Goal: Information Seeking & Learning: Learn about a topic

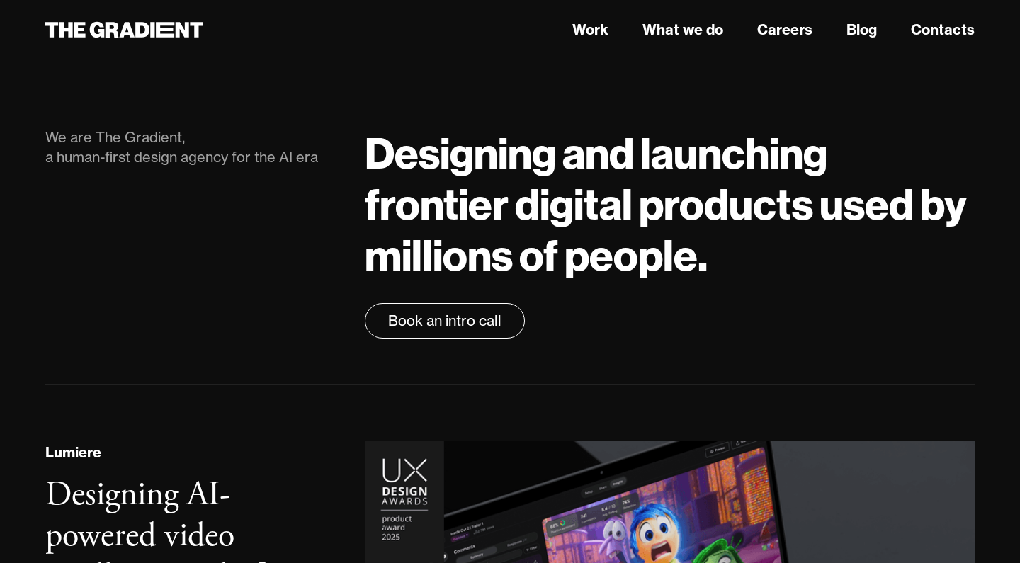
click at [782, 35] on link "Careers" at bounding box center [784, 29] width 55 height 21
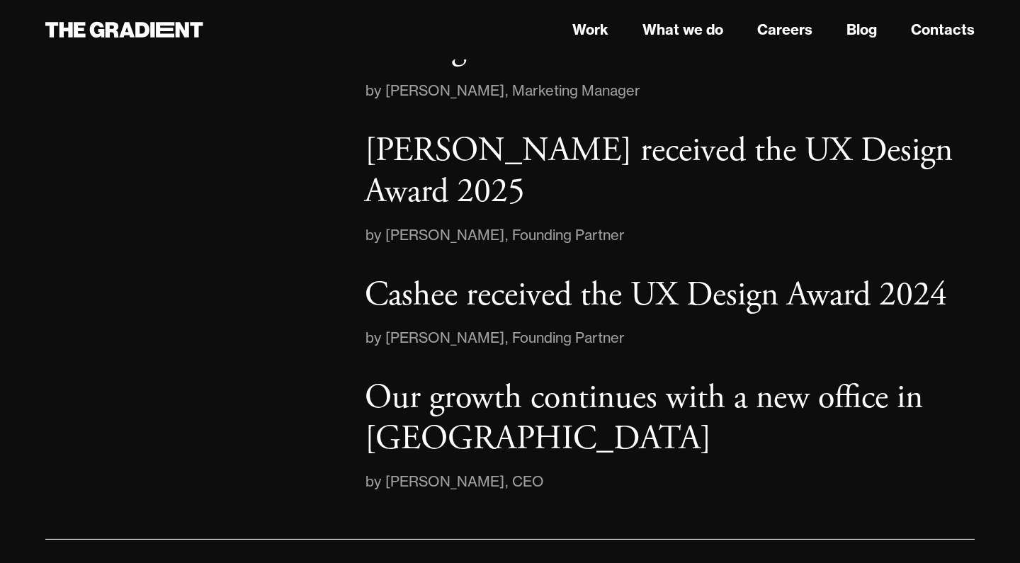
scroll to position [2093, 0]
click at [292, 203] on div "Recent news" at bounding box center [190, 240] width 319 height 506
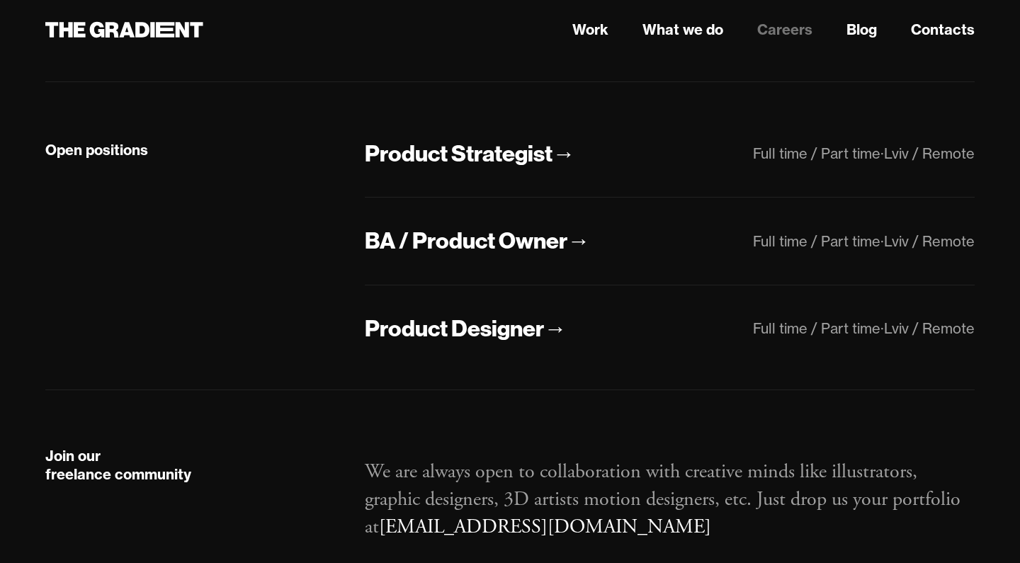
scroll to position [313, 0]
click at [506, 327] on div "Product Designer" at bounding box center [454, 329] width 179 height 30
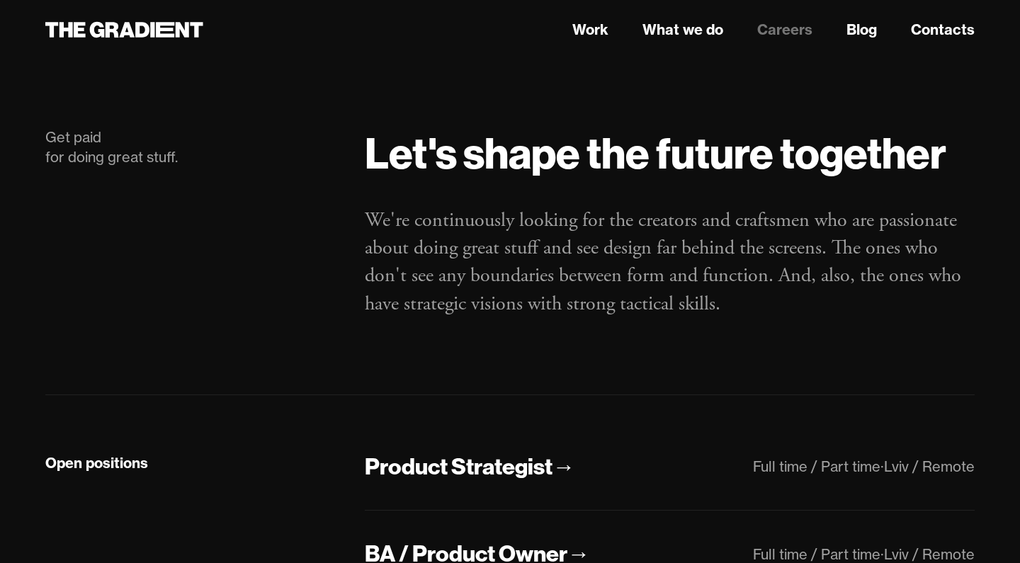
scroll to position [0, 0]
click at [164, 31] on icon at bounding box center [124, 29] width 158 height 25
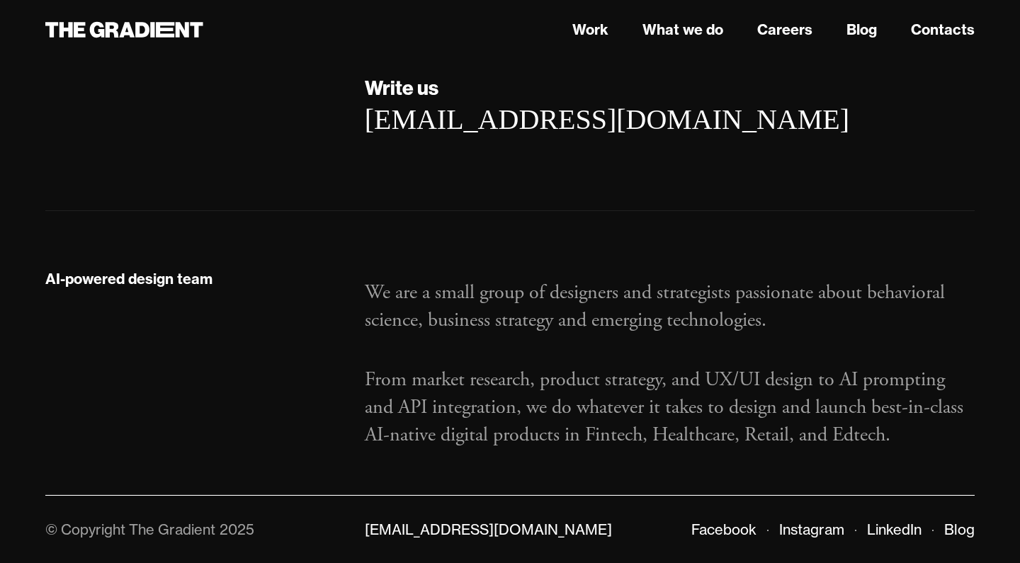
scroll to position [2457, 0]
click at [413, 385] on p "From market research, product strategy, and UX/UI design to AI prompting and AP…" at bounding box center [670, 409] width 610 height 84
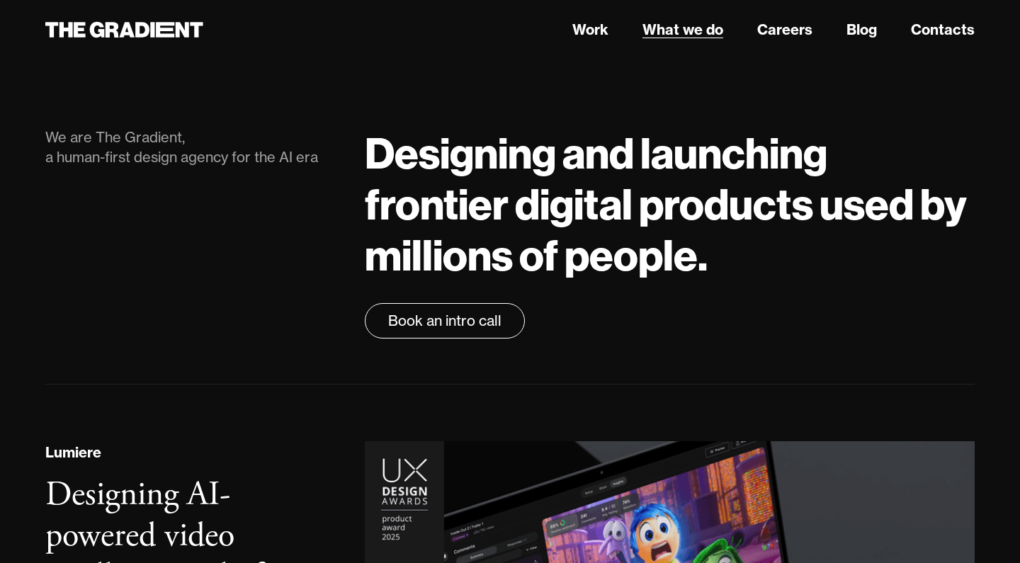
click at [697, 28] on link "What we do" at bounding box center [682, 29] width 81 height 21
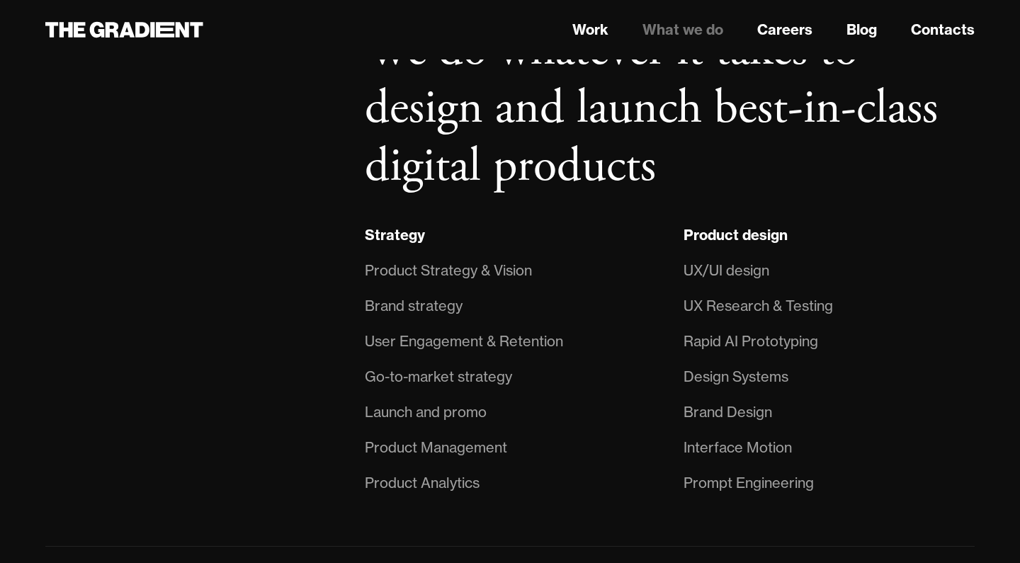
scroll to position [973, 0]
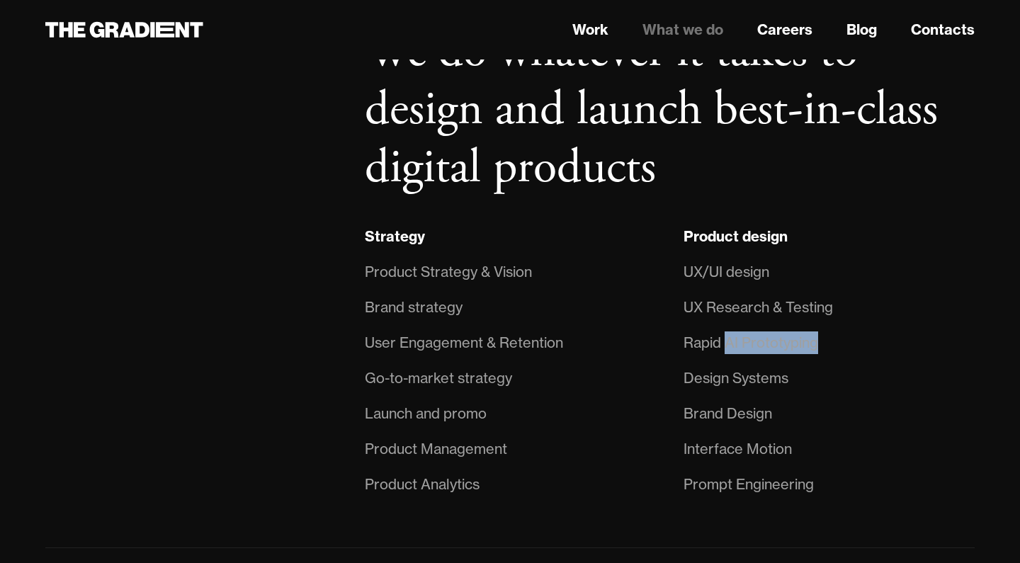
drag, startPoint x: 724, startPoint y: 341, endPoint x: 828, endPoint y: 343, distance: 104.1
click at [828, 343] on li "Rapid AI Prototyping" at bounding box center [829, 342] width 291 height 35
copy div "AI Prototyping"
drag, startPoint x: 893, startPoint y: 266, endPoint x: 893, endPoint y: 277, distance: 11.3
click at [893, 266] on li "UX/UI design" at bounding box center [829, 271] width 291 height 35
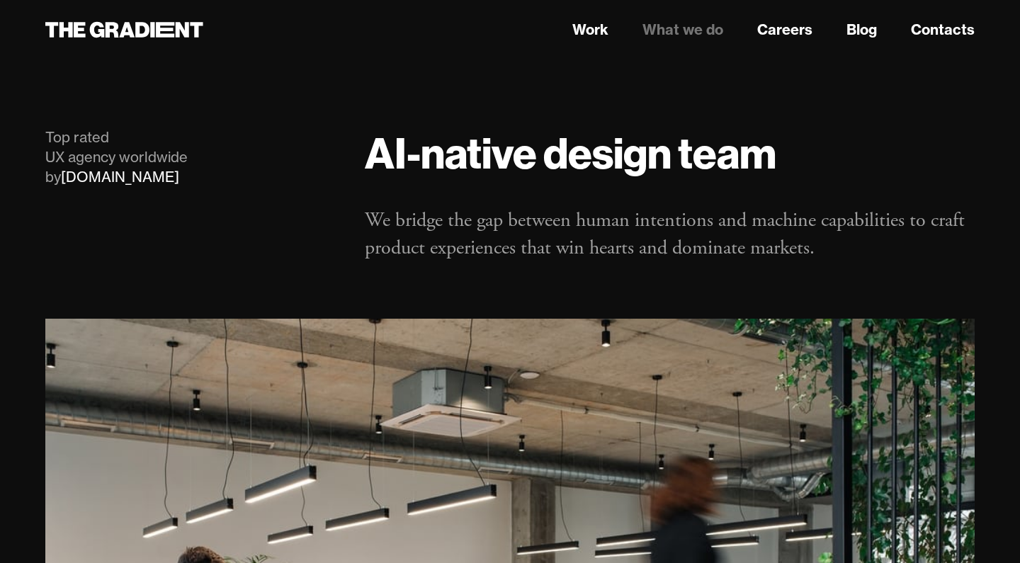
scroll to position [0, 0]
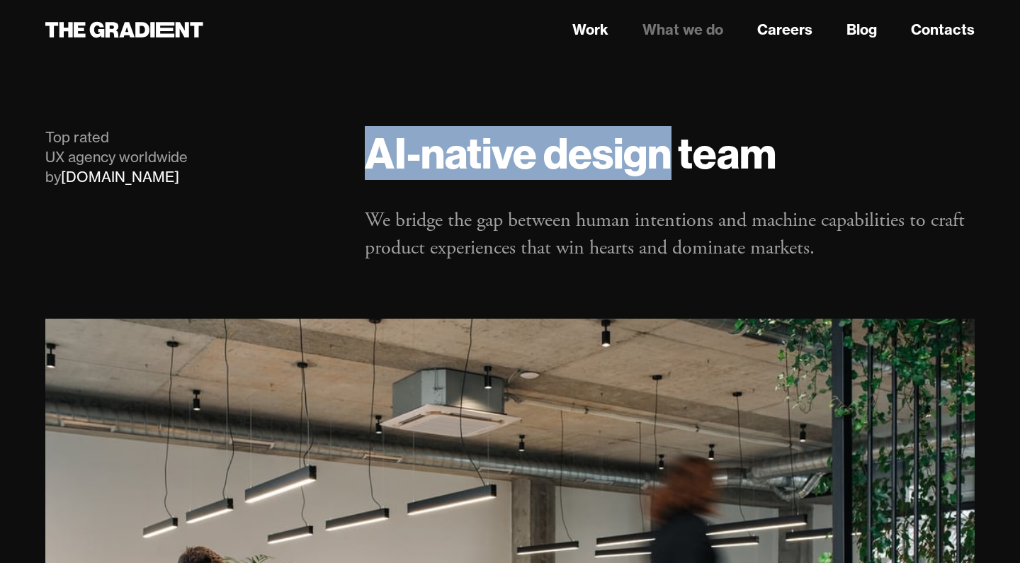
drag, startPoint x: 370, startPoint y: 155, endPoint x: 667, endPoint y: 164, distance: 296.9
click at [667, 164] on h1 "AI-native design team" at bounding box center [670, 152] width 610 height 51
copy h1 "AI-native design"
